Goal: Transaction & Acquisition: Book appointment/travel/reservation

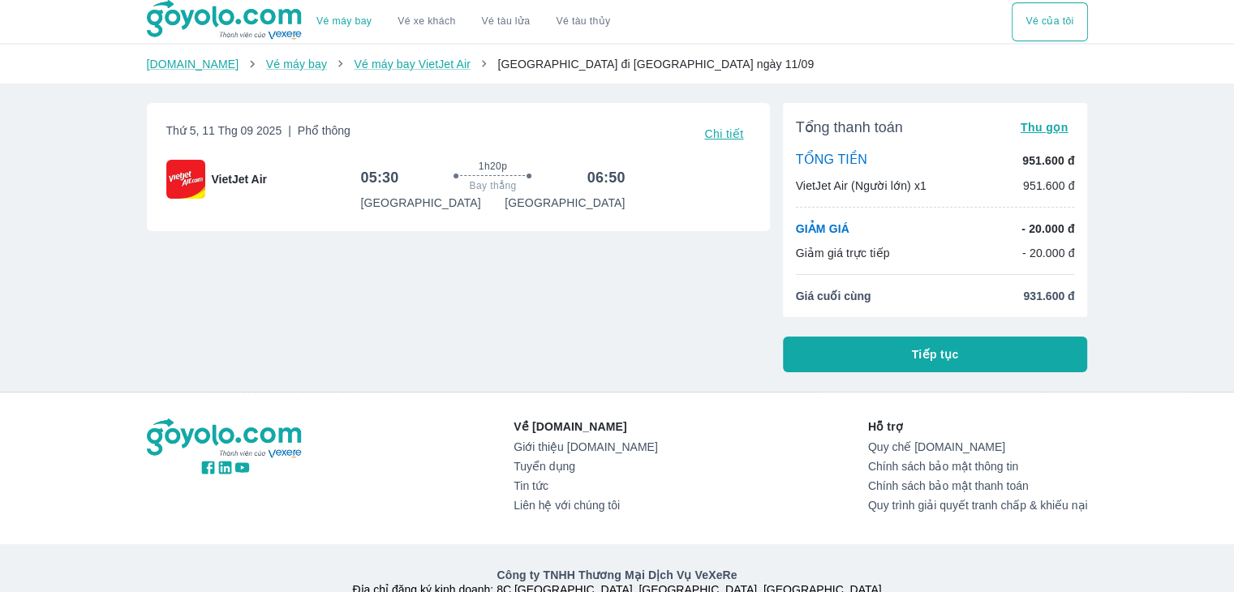
click at [597, 172] on h6 "06:50" at bounding box center [606, 177] width 38 height 19
click at [435, 27] on link "Vé xe khách" at bounding box center [427, 21] width 58 height 12
